Goal: Communication & Community: Participate in discussion

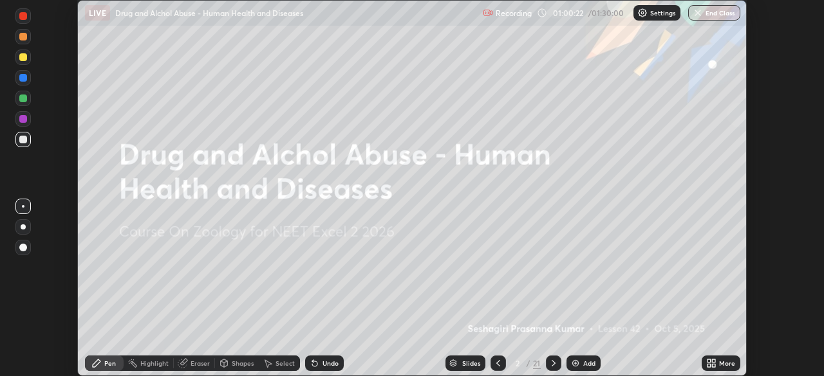
scroll to position [376, 823]
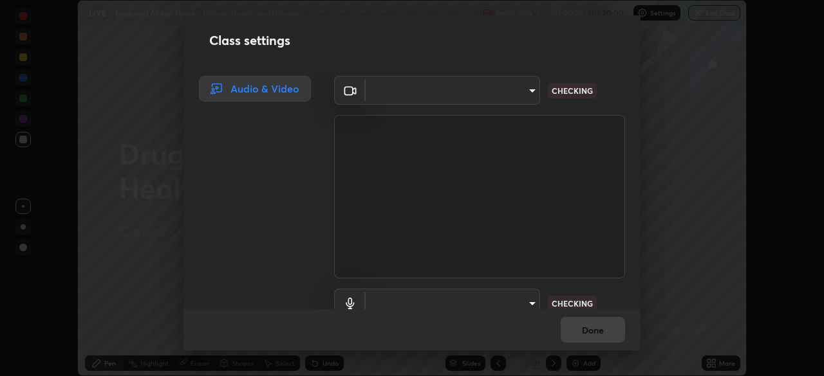
type input "a4e4d34a81fa093629e82a09c8f5b6e600f696cc3d223142969851568b1512d5"
type input "communications"
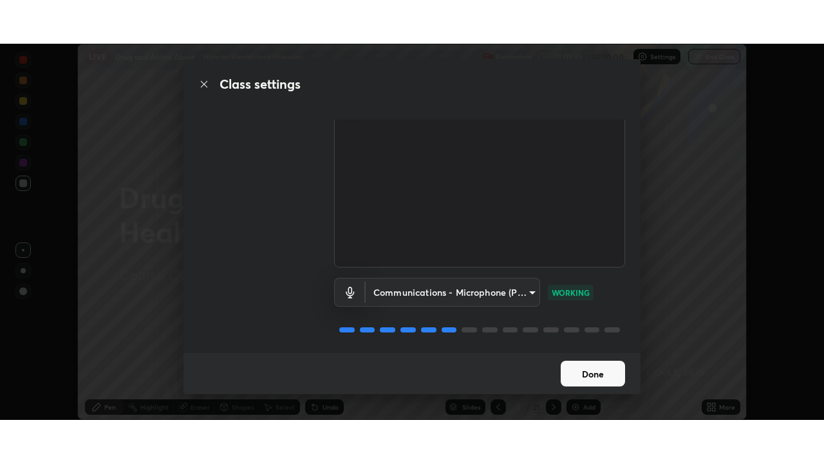
scroll to position [0, 0]
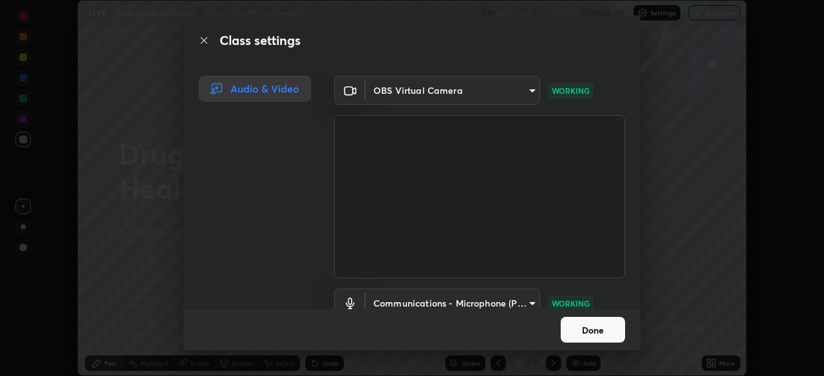
click at [586, 335] on button "Done" at bounding box center [592, 330] width 64 height 26
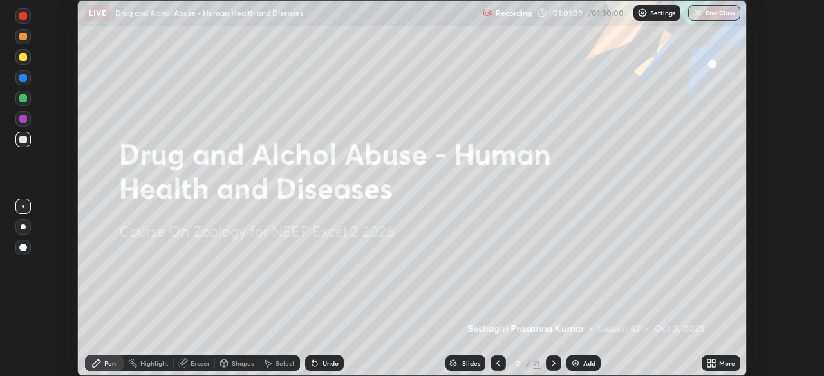
click at [653, 10] on p "Settings" at bounding box center [662, 13] width 25 height 6
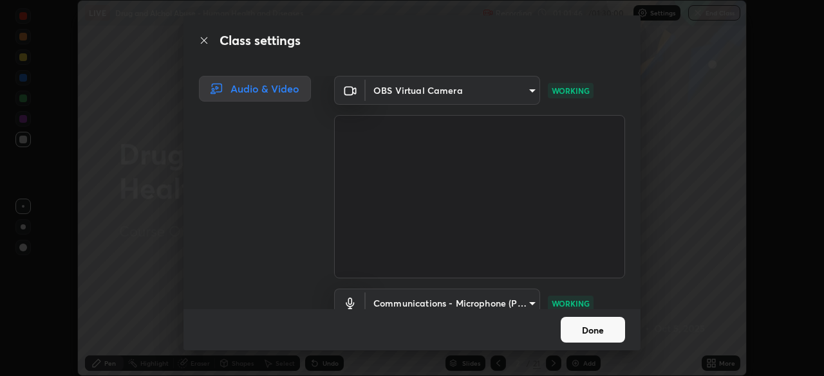
click at [578, 330] on button "Done" at bounding box center [592, 330] width 64 height 26
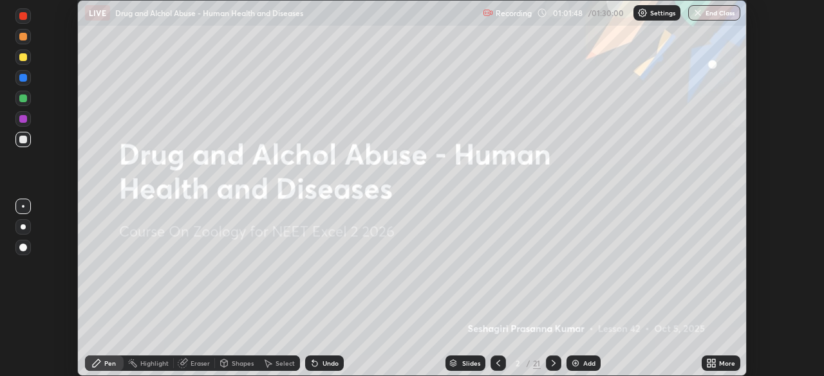
click at [713, 361] on icon at bounding box center [713, 361] width 3 height 3
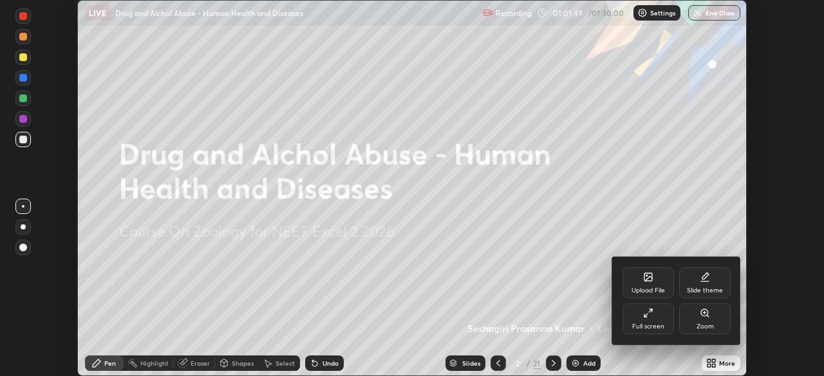
click at [651, 320] on div "Full screen" at bounding box center [647, 319] width 51 height 31
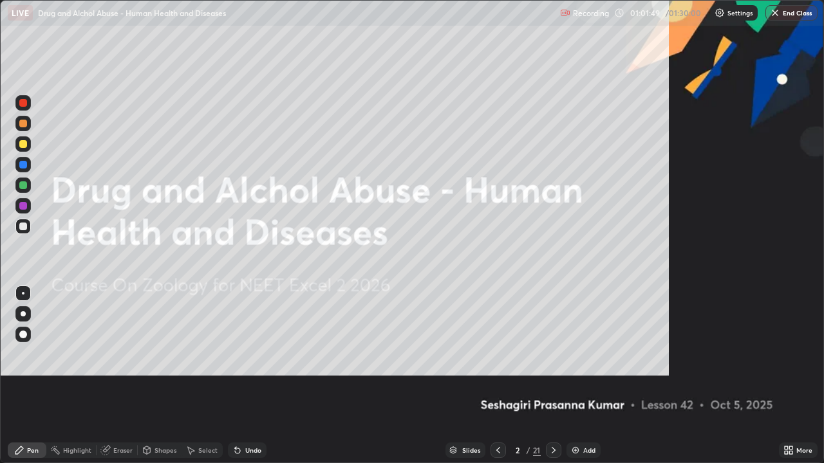
scroll to position [463, 824]
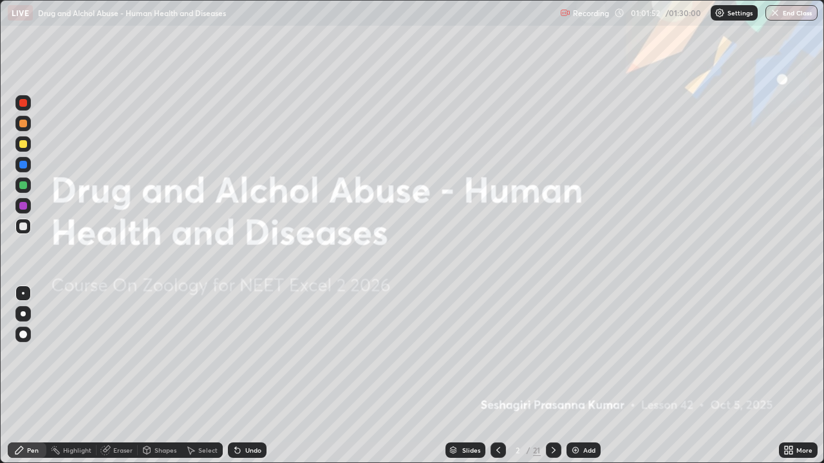
click at [463, 376] on div "Slides" at bounding box center [471, 450] width 18 height 6
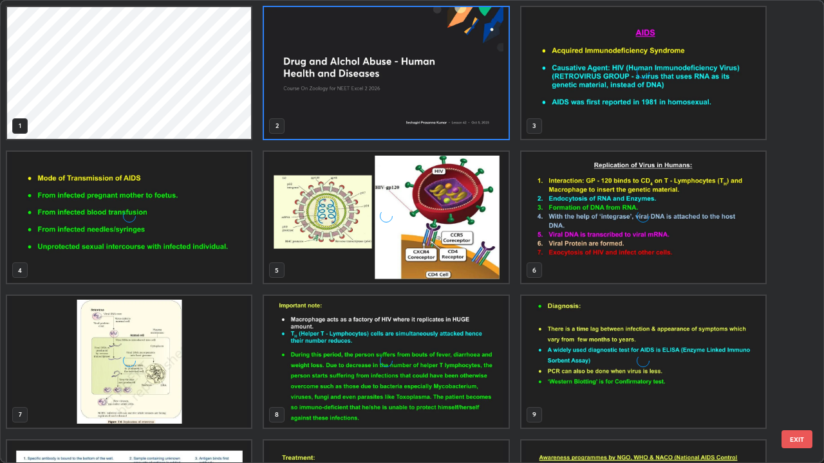
scroll to position [458, 816]
click at [546, 106] on img "grid" at bounding box center [643, 73] width 244 height 132
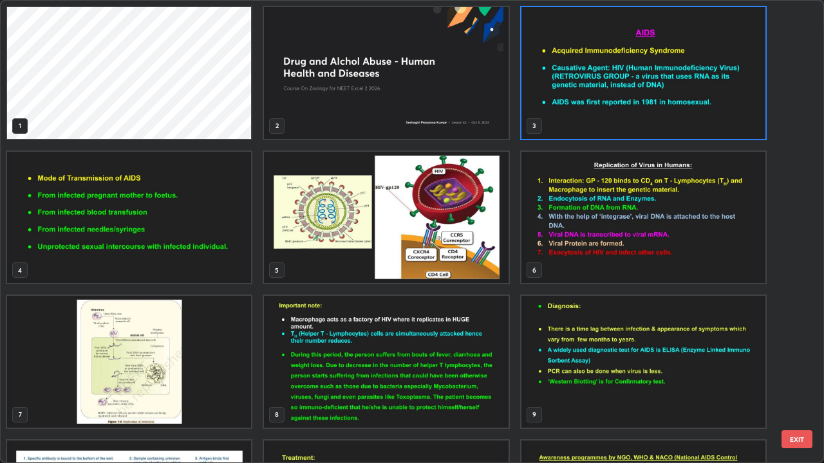
click at [550, 113] on img "grid" at bounding box center [643, 73] width 244 height 132
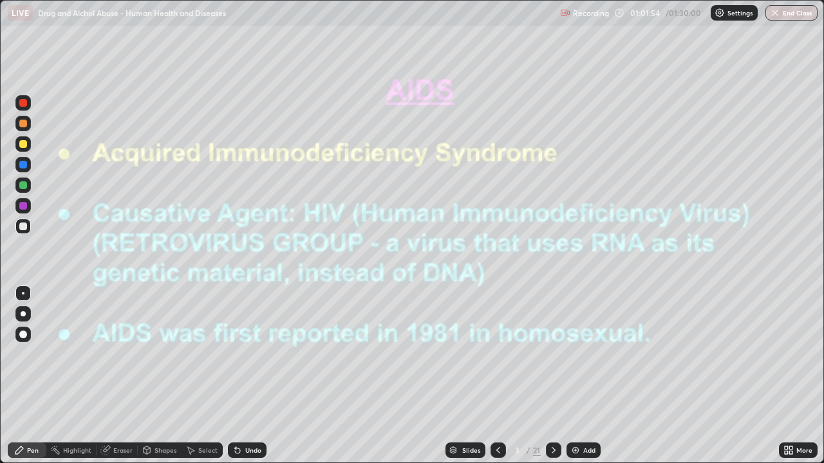
click at [547, 111] on img "grid" at bounding box center [643, 73] width 244 height 132
click at [551, 376] on icon at bounding box center [553, 450] width 10 height 10
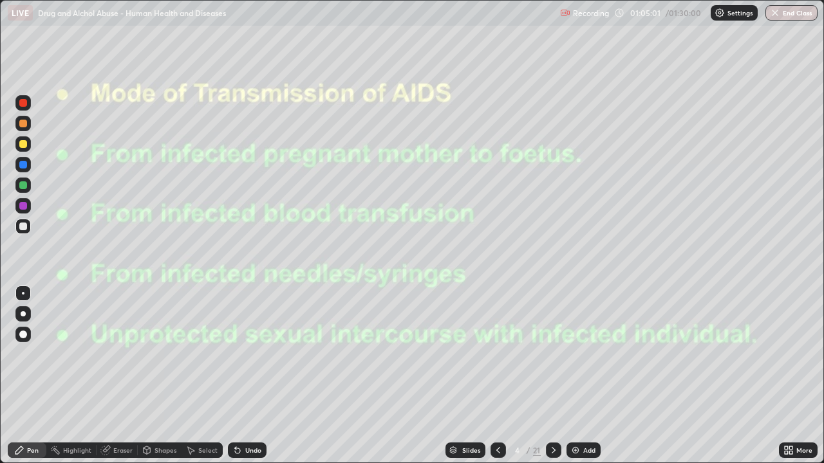
click at [551, 376] on icon at bounding box center [553, 450] width 10 height 10
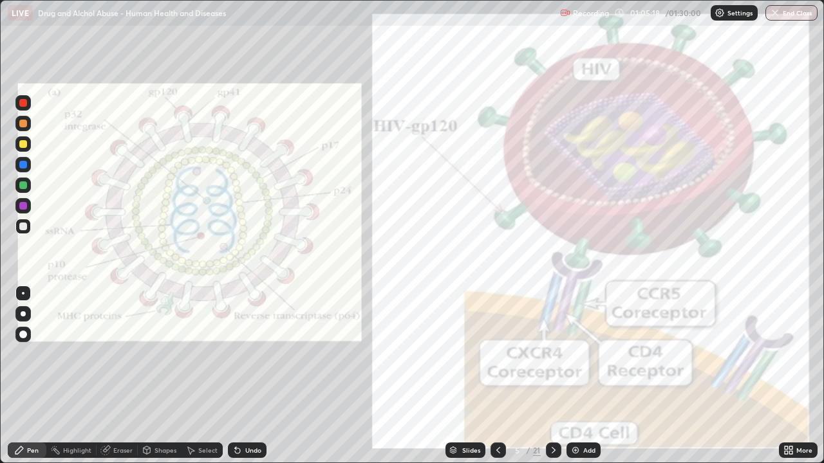
click at [28, 205] on div at bounding box center [22, 205] width 15 height 15
click at [552, 376] on icon at bounding box center [553, 450] width 10 height 10
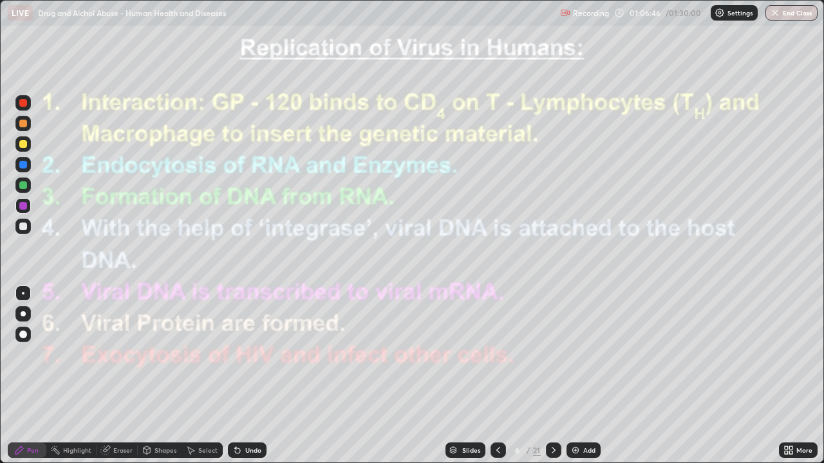
click at [550, 376] on icon at bounding box center [553, 450] width 10 height 10
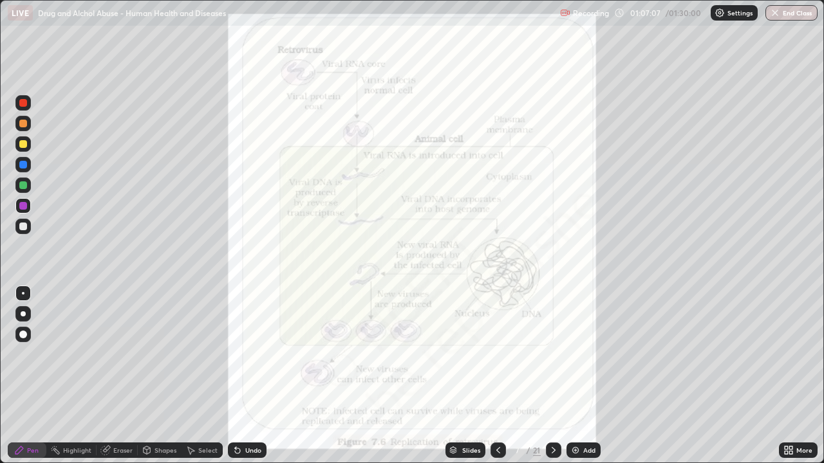
click at [553, 376] on icon at bounding box center [553, 450] width 4 height 6
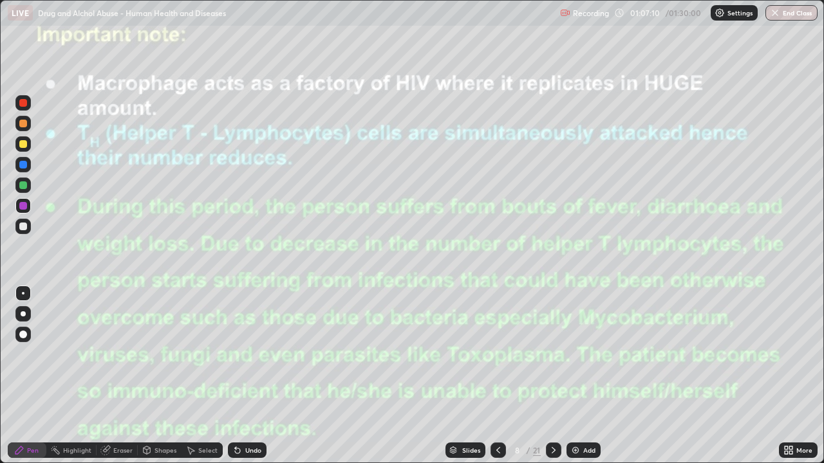
click at [557, 376] on div at bounding box center [553, 450] width 15 height 15
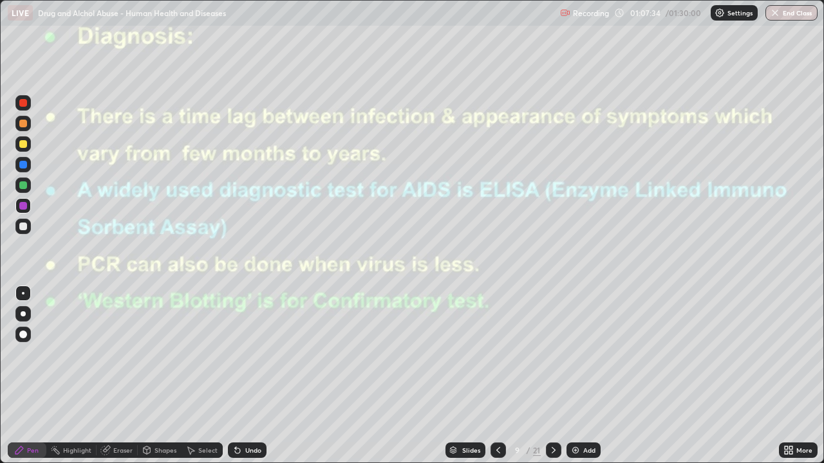
click at [552, 376] on icon at bounding box center [553, 450] width 10 height 10
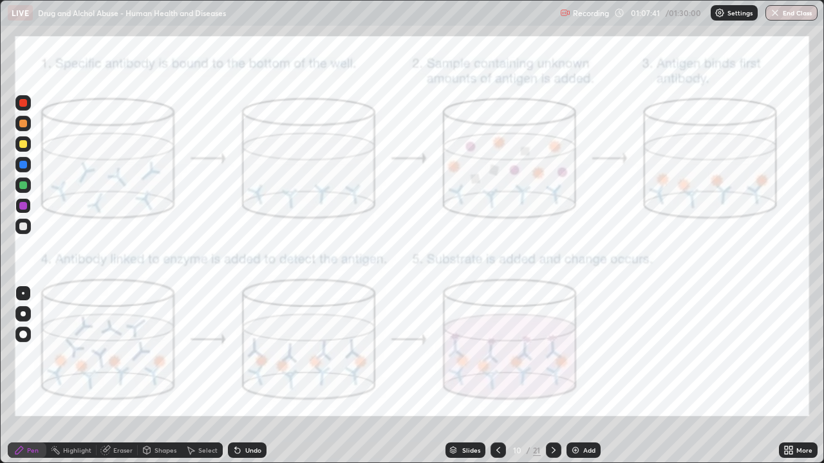
click at [546, 376] on div at bounding box center [553, 450] width 15 height 15
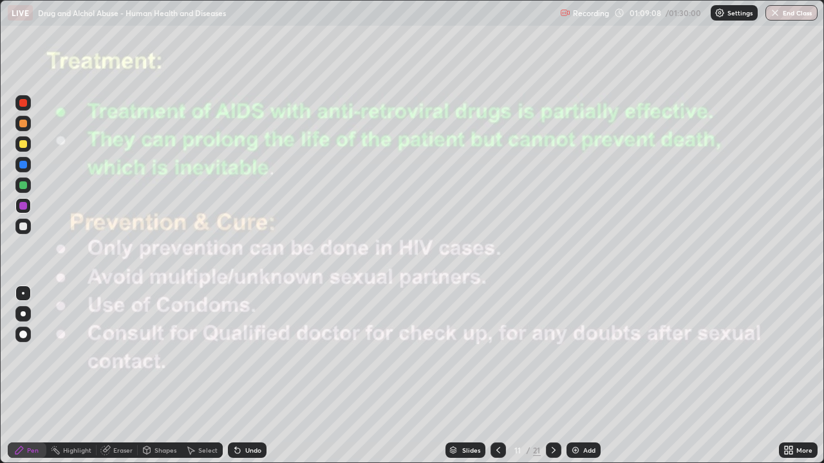
click at [552, 376] on icon at bounding box center [553, 450] width 10 height 10
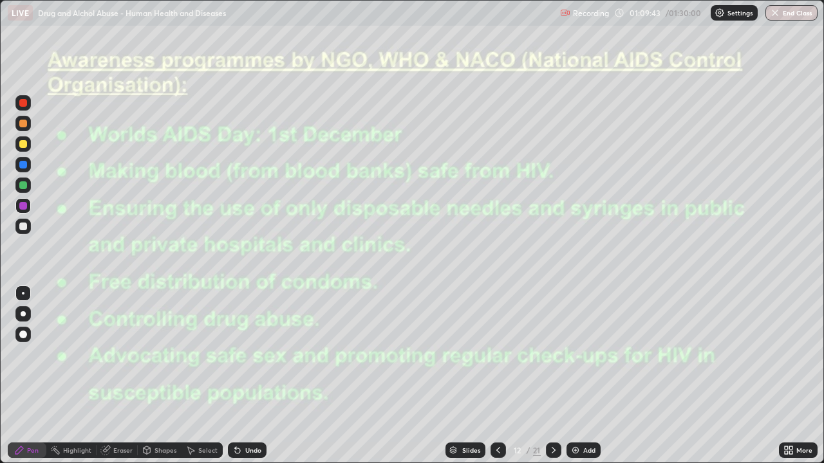
click at [552, 376] on icon at bounding box center [553, 450] width 10 height 10
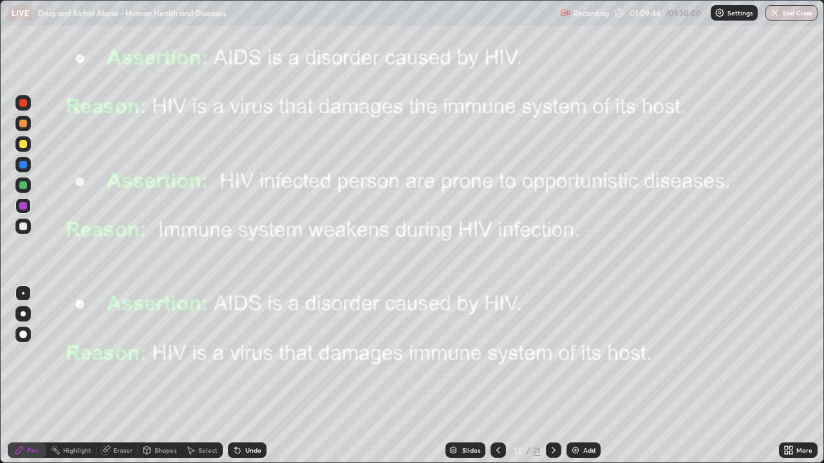
click at [552, 376] on icon at bounding box center [553, 450] width 10 height 10
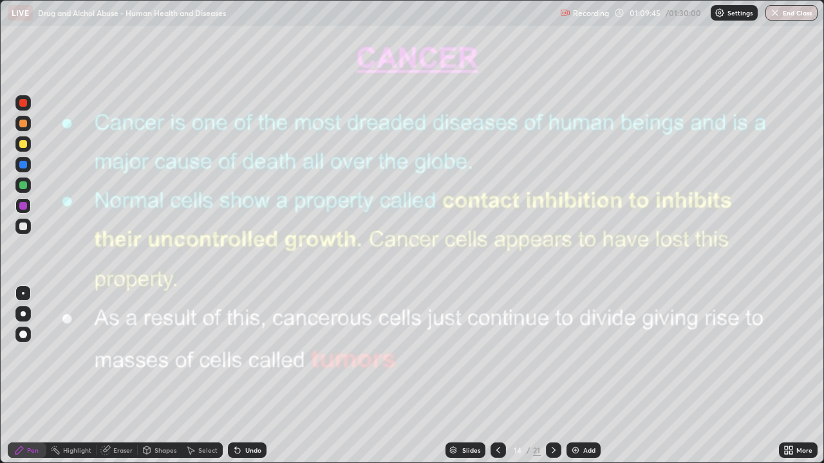
click at [550, 376] on icon at bounding box center [553, 450] width 10 height 10
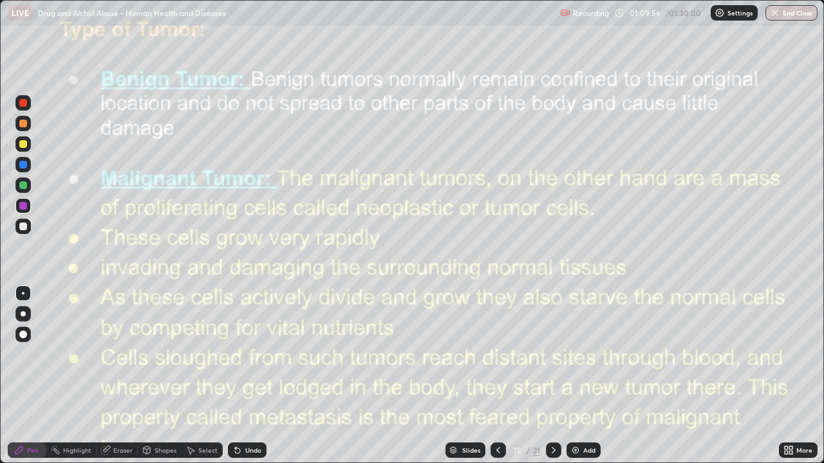
click at [551, 376] on icon at bounding box center [553, 450] width 10 height 10
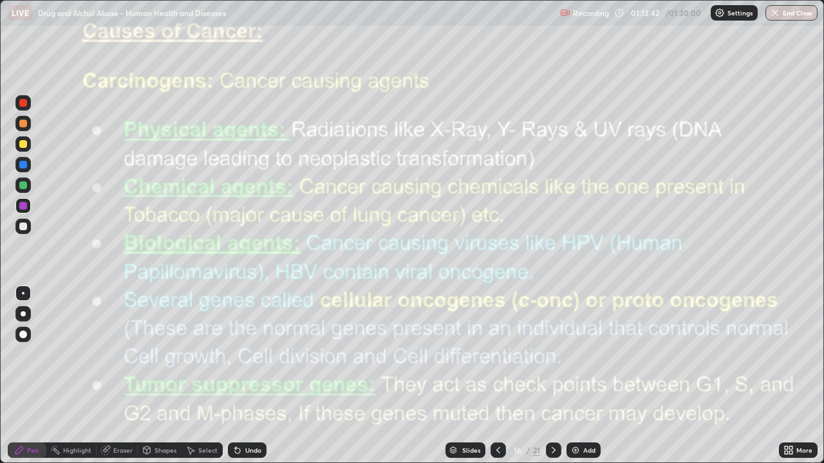
click at [551, 376] on icon at bounding box center [553, 450] width 10 height 10
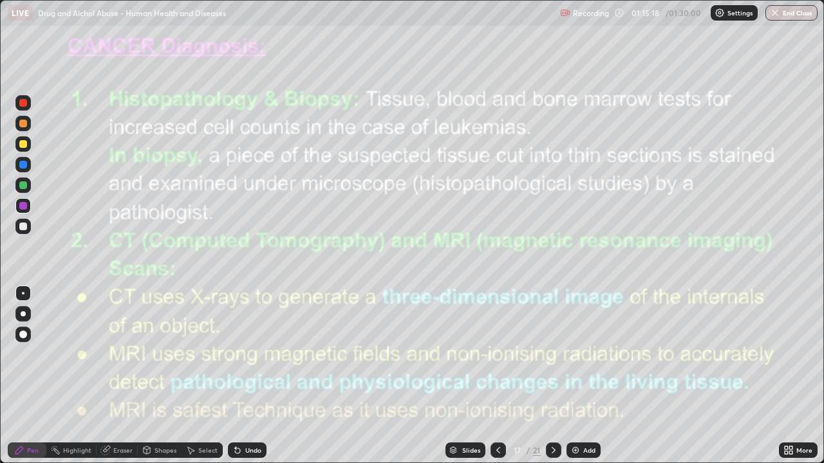
click at [557, 376] on div at bounding box center [553, 450] width 15 height 15
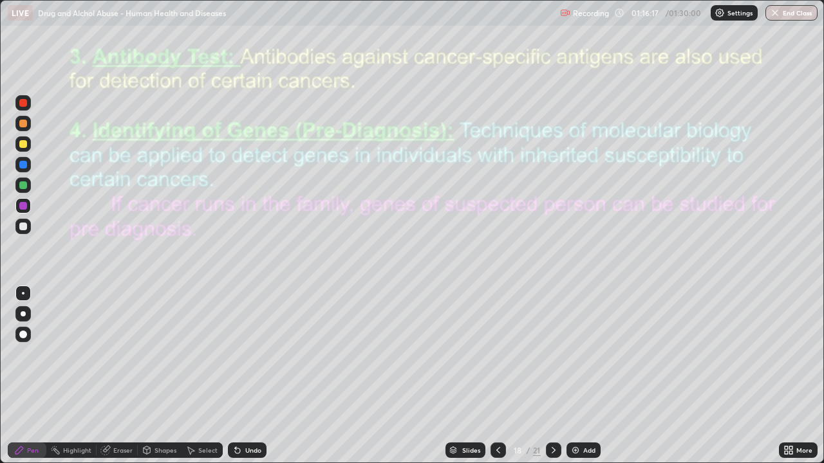
click at [551, 376] on icon at bounding box center [553, 450] width 10 height 10
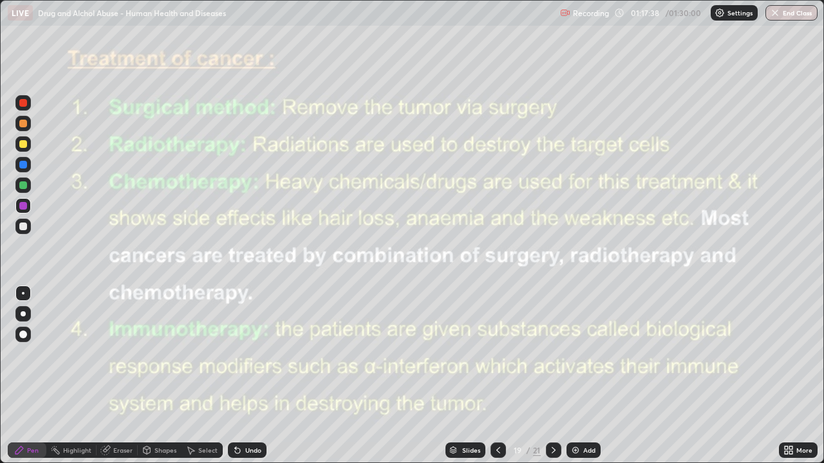
click at [551, 376] on icon at bounding box center [553, 450] width 10 height 10
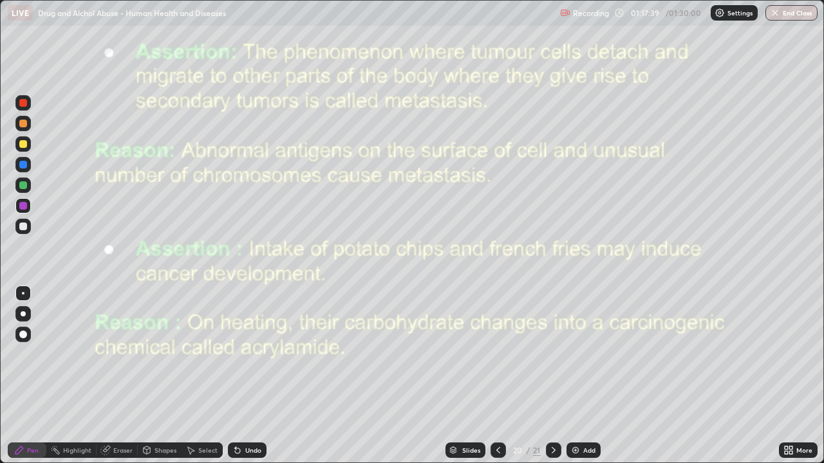
click at [556, 376] on div at bounding box center [553, 450] width 15 height 15
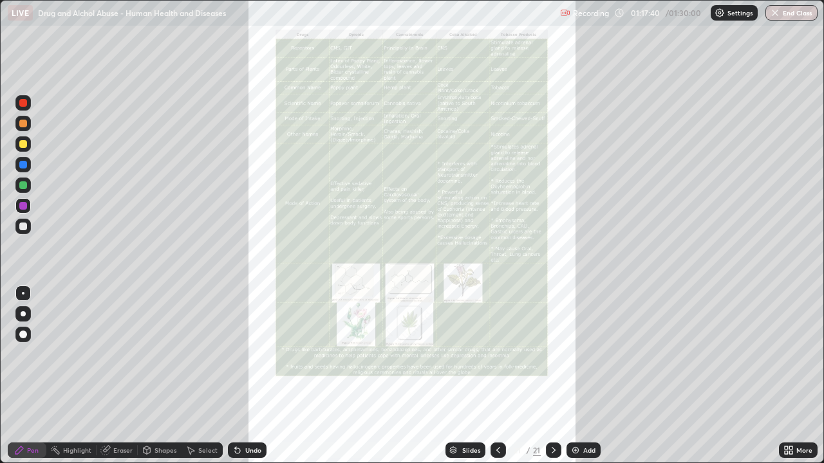
click at [551, 376] on div at bounding box center [553, 450] width 15 height 15
click at [790, 376] on icon at bounding box center [788, 450] width 10 height 10
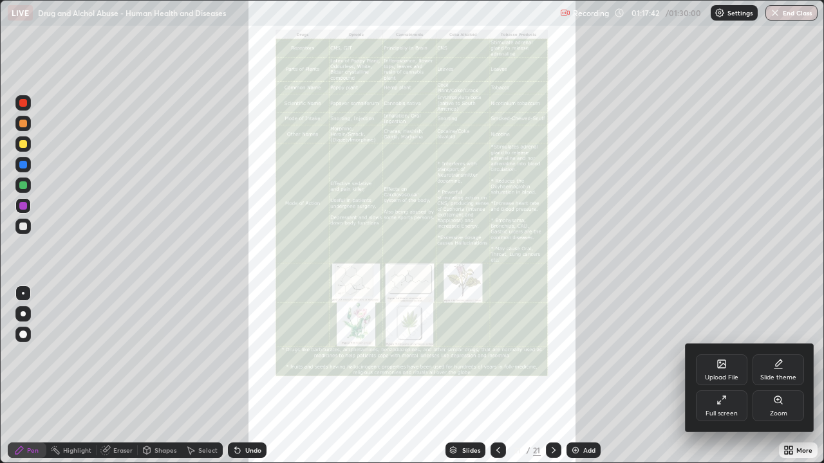
click at [789, 376] on div "Zoom" at bounding box center [777, 406] width 51 height 31
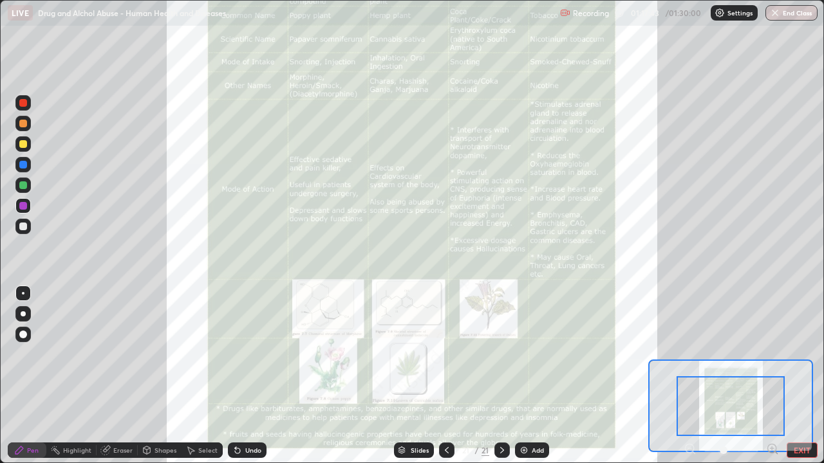
click at [771, 376] on icon at bounding box center [771, 448] width 3 height 0
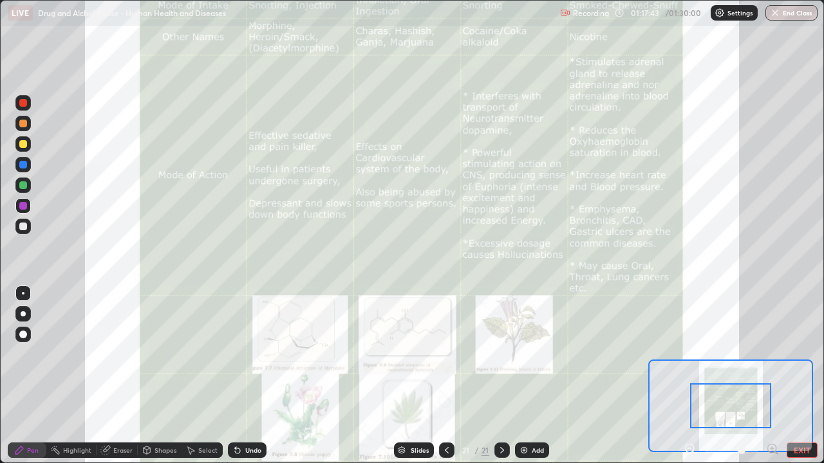
click at [773, 376] on icon at bounding box center [771, 448] width 3 height 0
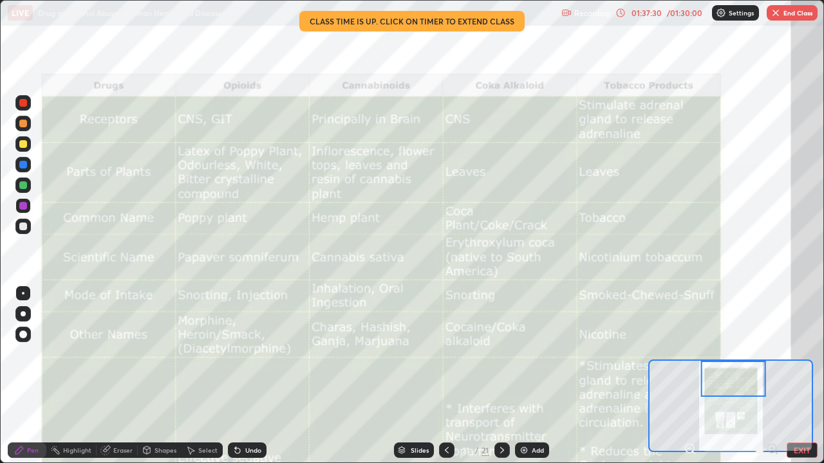
click at [800, 376] on button "EXIT" at bounding box center [801, 450] width 31 height 15
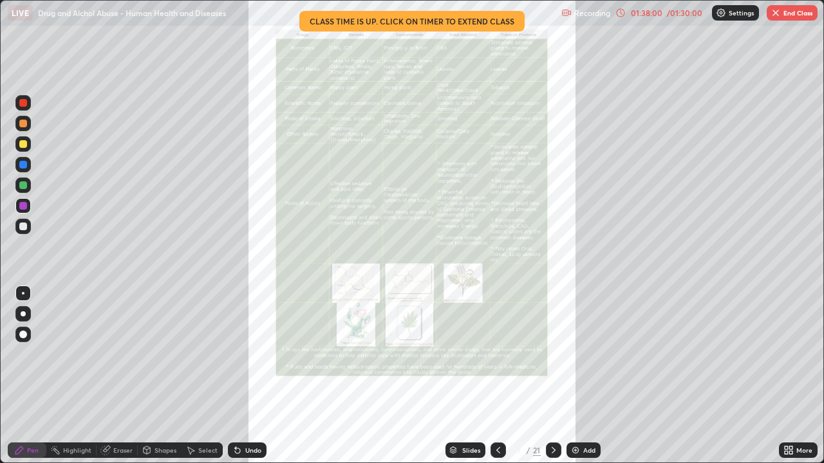
click at [791, 15] on button "End Class" at bounding box center [791, 12] width 51 height 15
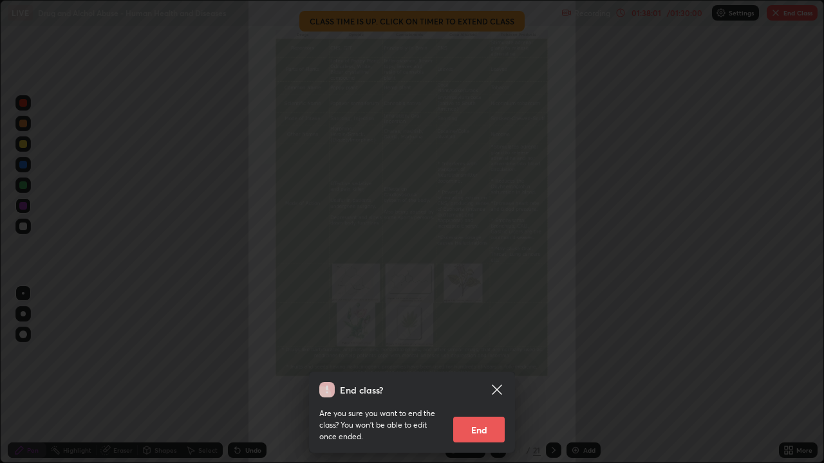
click at [479, 376] on button "End" at bounding box center [478, 430] width 51 height 26
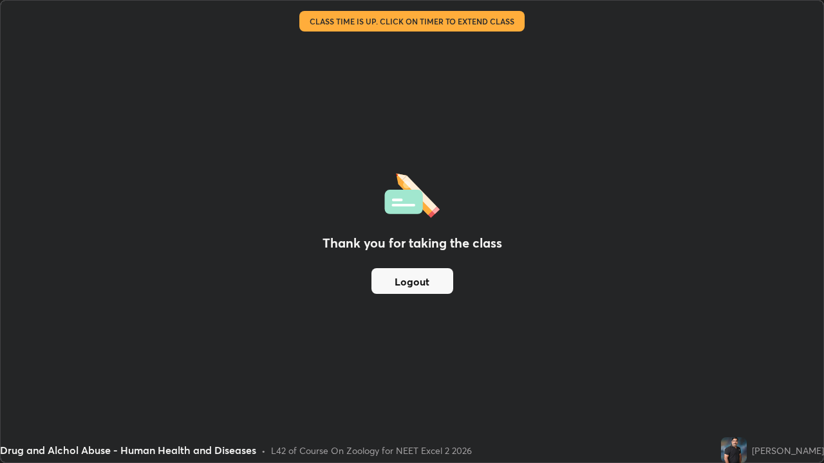
click at [432, 284] on button "Logout" at bounding box center [412, 281] width 82 height 26
